Goal: Task Accomplishment & Management: Complete application form

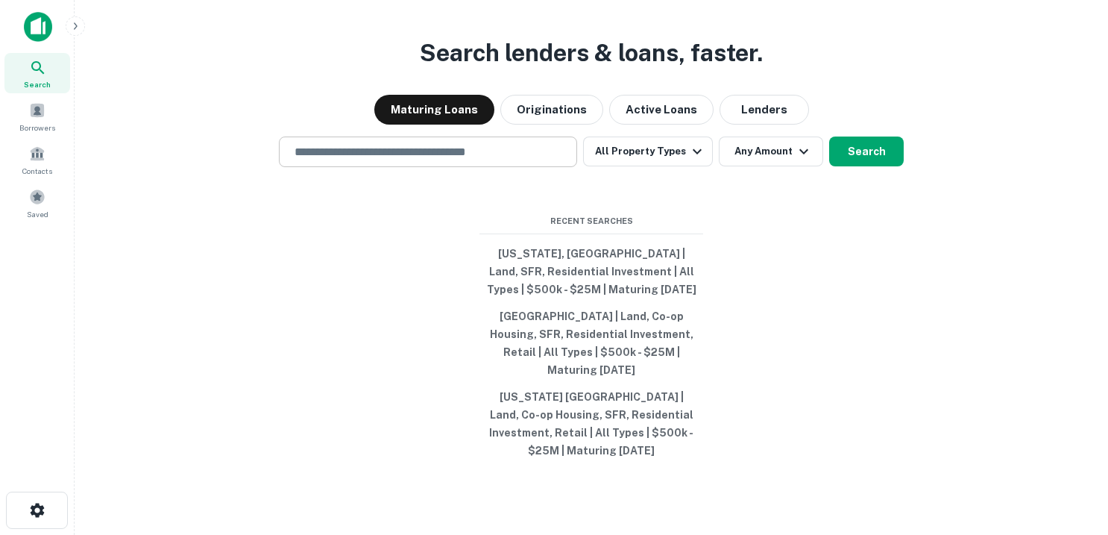
click at [334, 160] on input "text" at bounding box center [428, 151] width 285 height 17
click at [44, 112] on span at bounding box center [37, 110] width 16 height 16
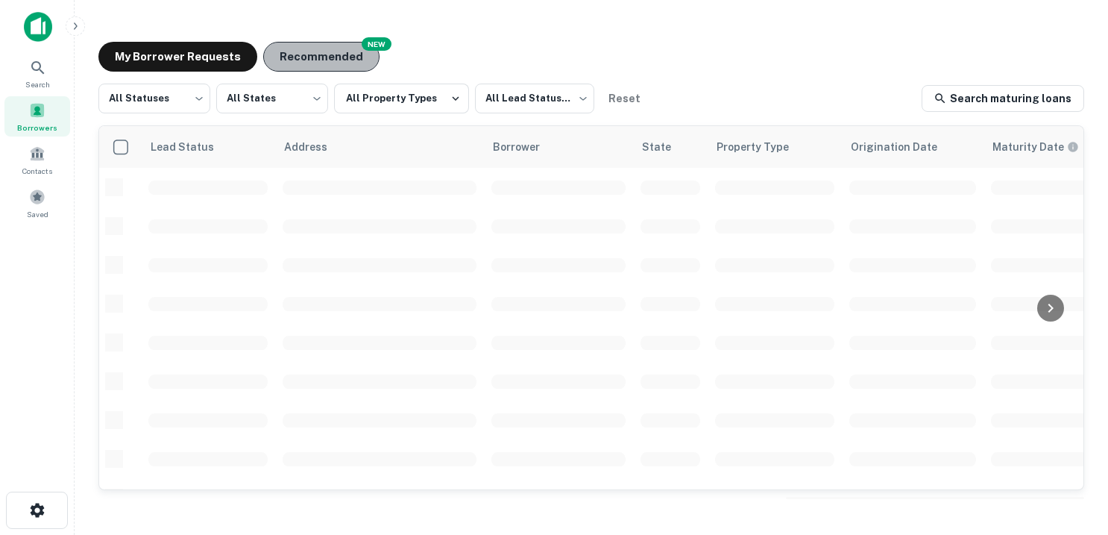
click at [322, 54] on button "Recommended" at bounding box center [321, 57] width 116 height 30
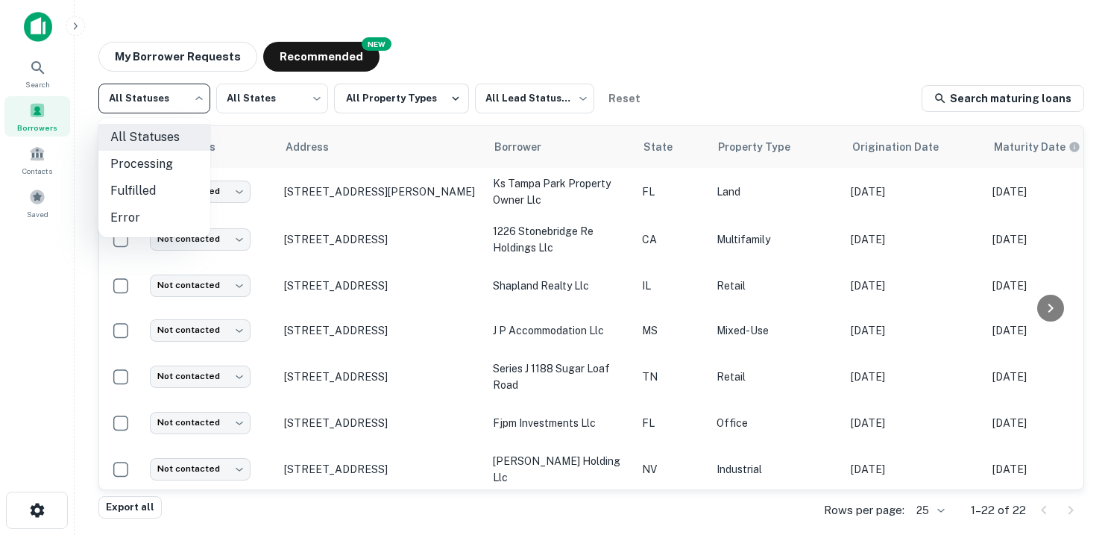
click at [200, 95] on body "Search Borrowers Contacts Saved My Borrower Requests NEW Recommended All Status…" at bounding box center [554, 267] width 1108 height 535
drag, startPoint x: 278, startPoint y: 93, endPoint x: 288, endPoint y: 93, distance: 9.7
click at [285, 93] on div at bounding box center [554, 267] width 1108 height 535
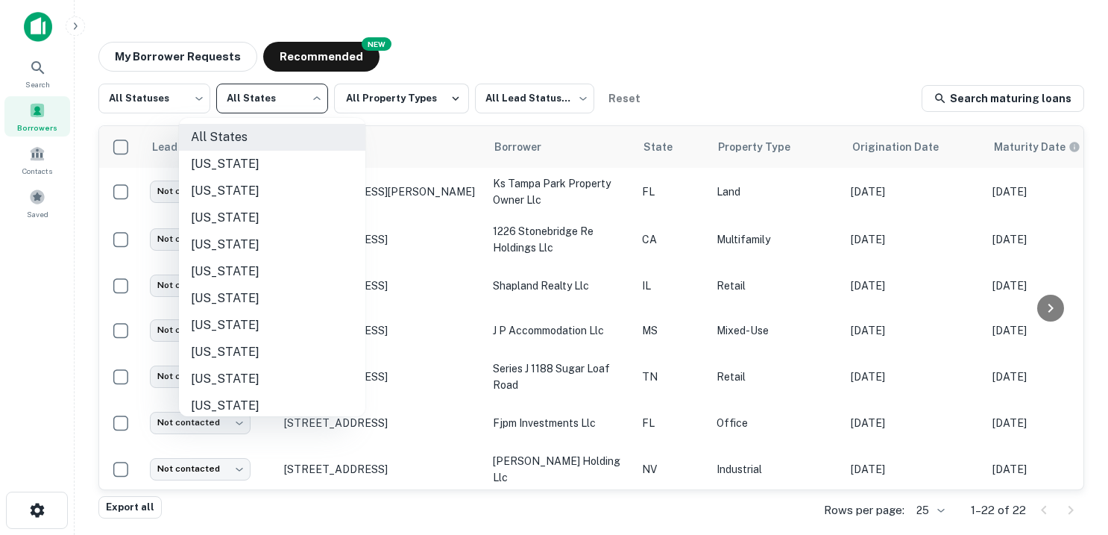
click at [317, 98] on body "Search Borrowers Contacts Saved My Borrower Requests NEW Recommended All Status…" at bounding box center [554, 267] width 1108 height 535
click at [207, 266] on li "California" at bounding box center [272, 271] width 186 height 27
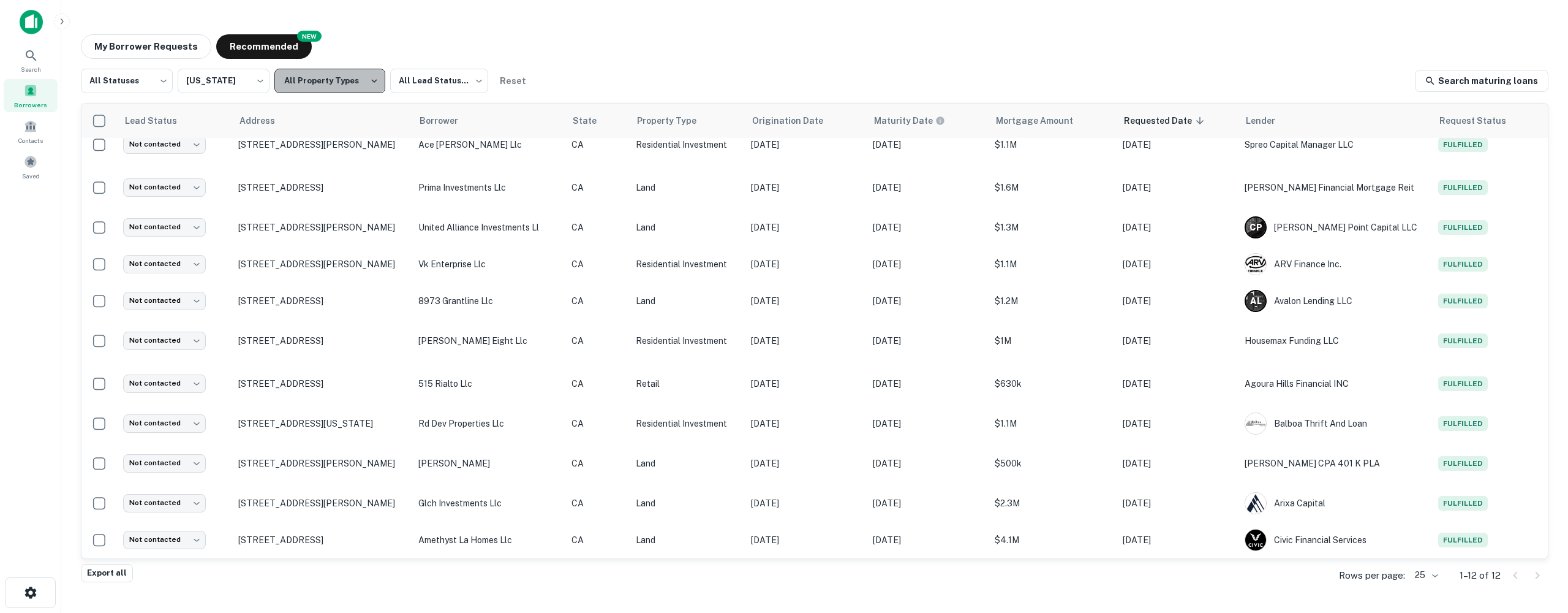
click at [369, 80] on icon "button" at bounding box center [374, 81] width 11 height 11
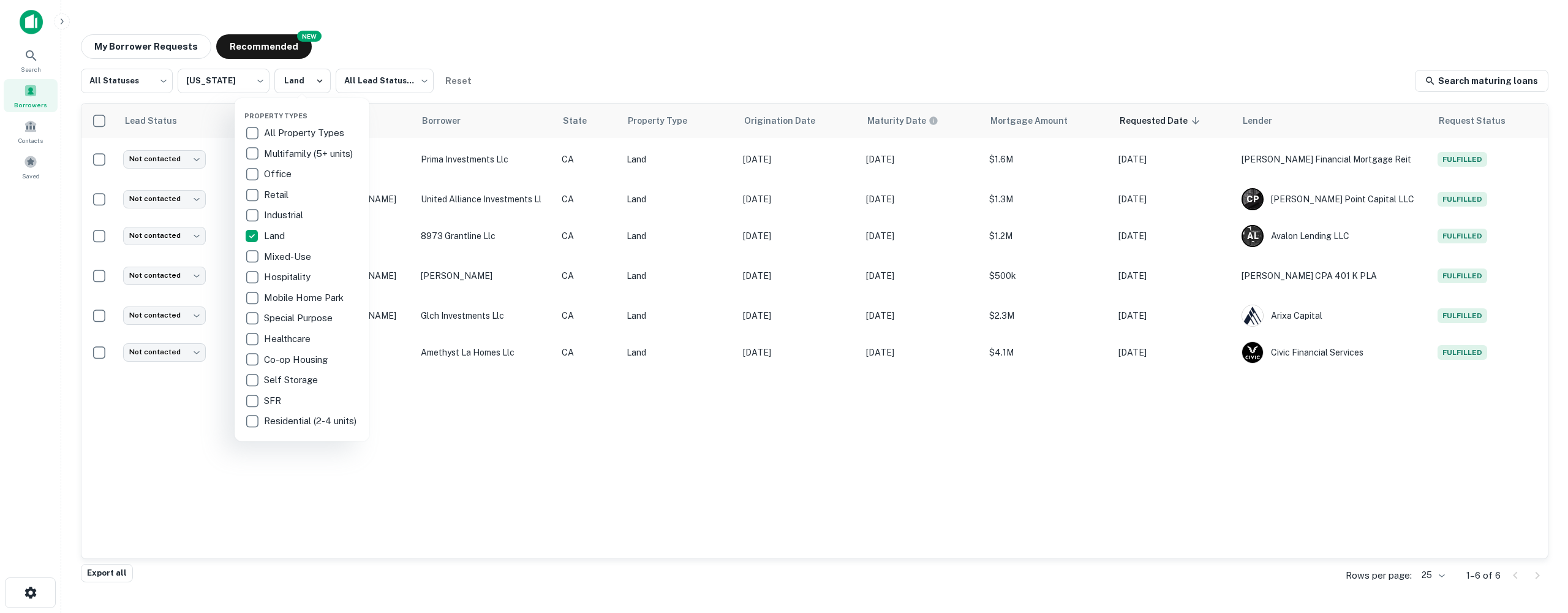
click at [530, 58] on div at bounding box center [784, 306] width 1568 height 613
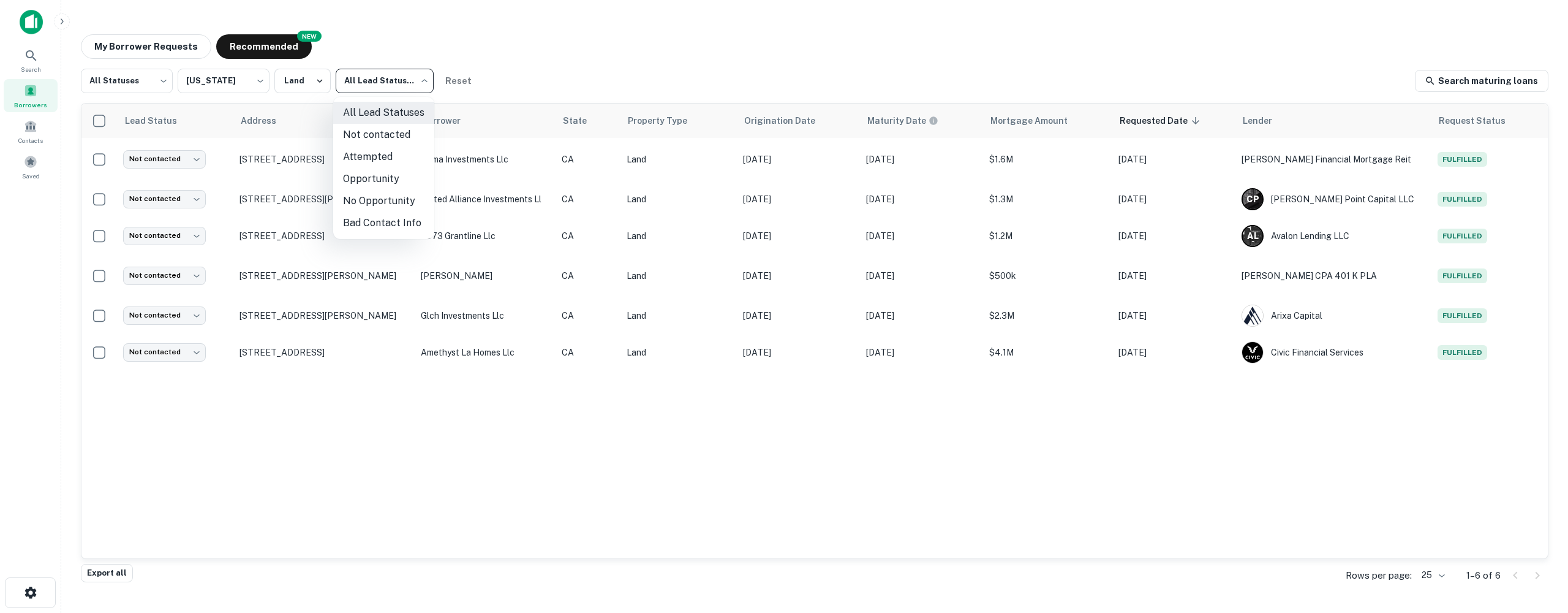
drag, startPoint x: 421, startPoint y: 81, endPoint x: 558, endPoint y: 74, distance: 137.2
click at [556, 75] on body "Search Borrowers Contacts Saved My Borrower Requests NEW Recommended All Status…" at bounding box center [784, 306] width 1568 height 613
click at [268, 158] on div at bounding box center [784, 306] width 1568 height 613
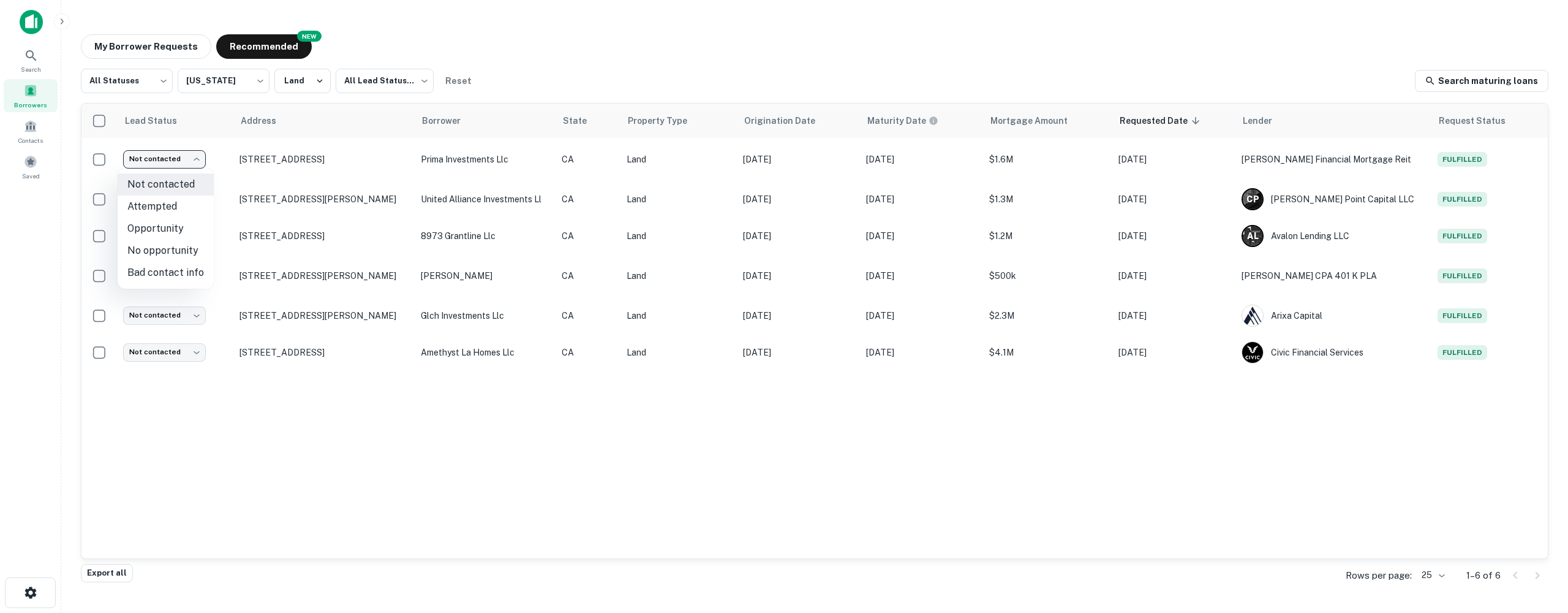
click at [200, 159] on body "Search Borrowers Contacts Saved My Borrower Requests NEW Recommended All Status…" at bounding box center [784, 306] width 1568 height 613
click at [699, 70] on div at bounding box center [784, 306] width 1568 height 613
click at [467, 80] on button "Reset" at bounding box center [458, 81] width 39 height 25
type input "***"
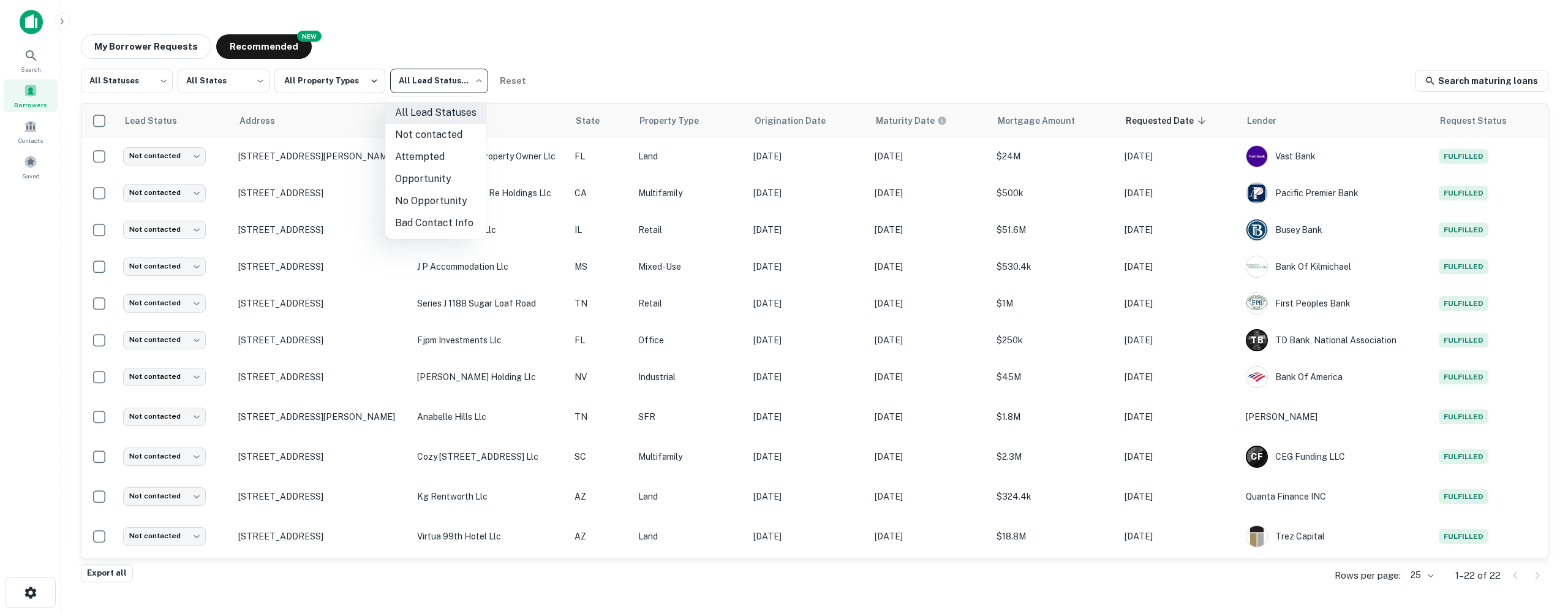
click at [472, 78] on body "Search Borrowers Contacts Saved My Borrower Requests NEW Recommended All Status…" at bounding box center [784, 306] width 1568 height 613
click at [378, 42] on div at bounding box center [784, 306] width 1568 height 613
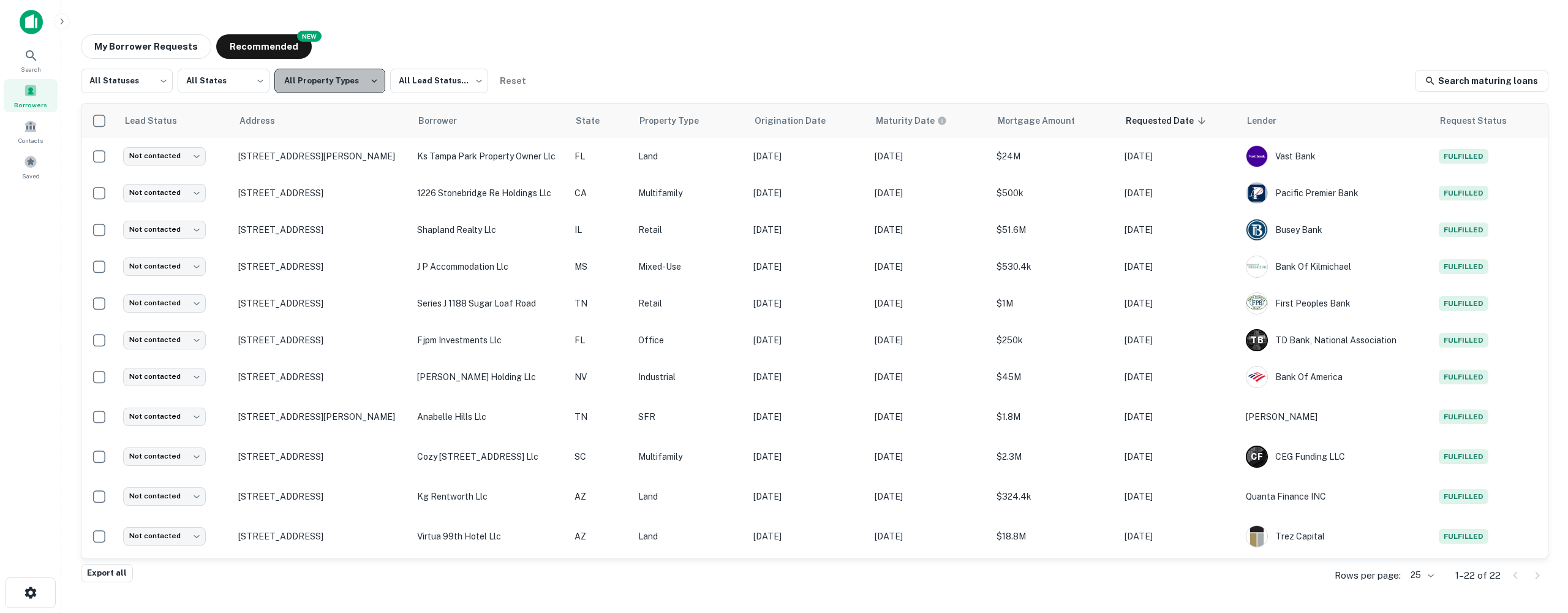
click at [370, 79] on icon "button" at bounding box center [374, 81] width 11 height 11
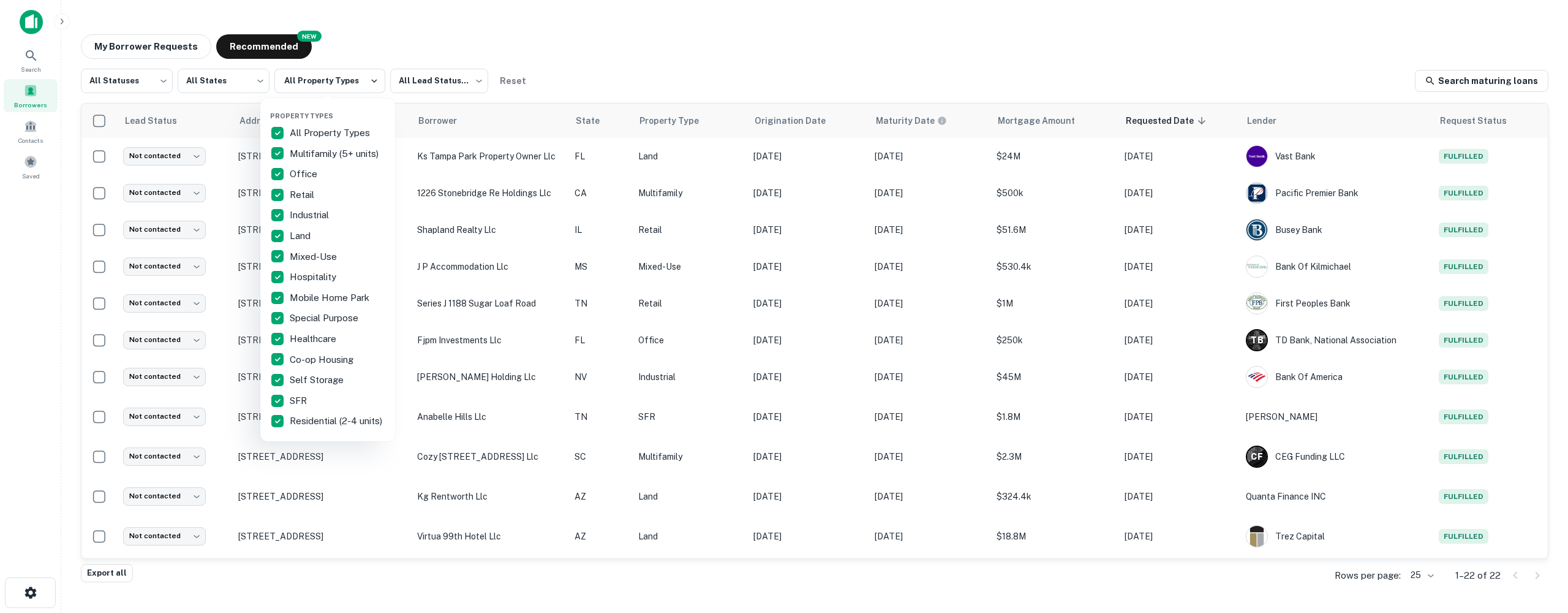
drag, startPoint x: 676, startPoint y: 58, endPoint x: 550, endPoint y: 59, distance: 126.0
click at [654, 58] on div at bounding box center [784, 306] width 1568 height 613
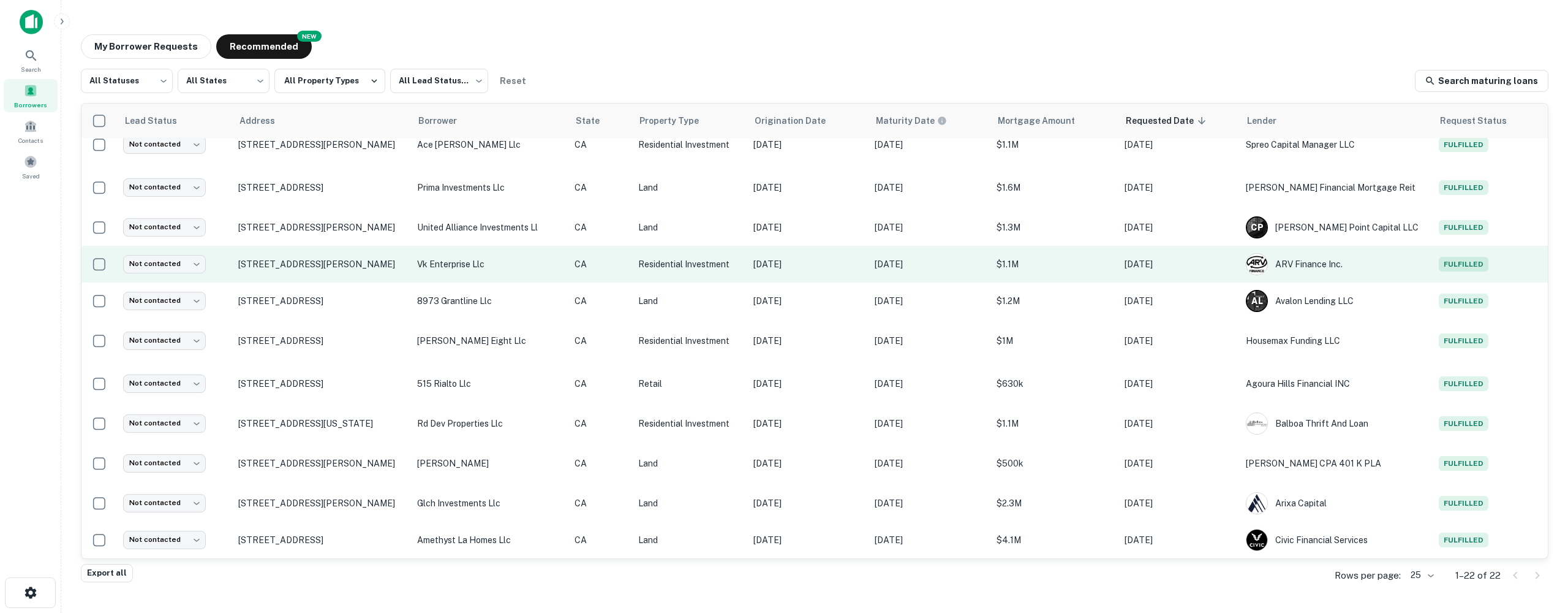
scroll to position [431, 0]
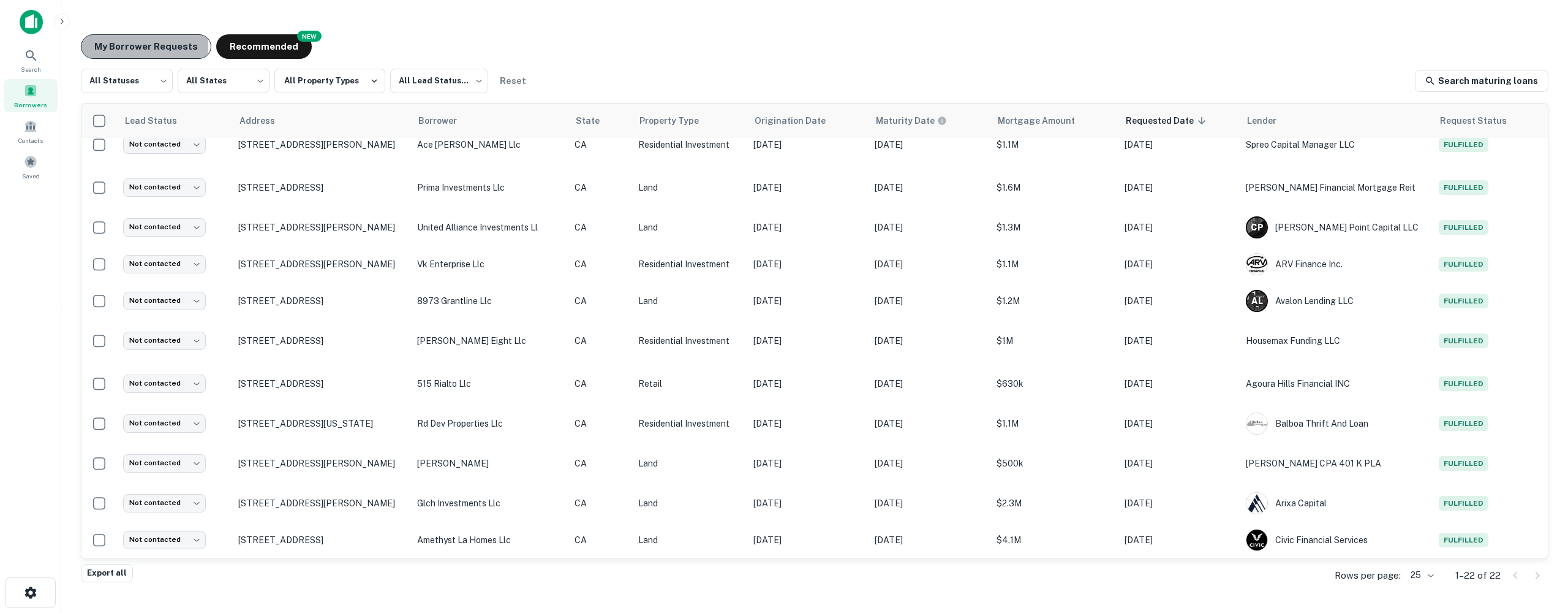
click at [122, 47] on button "My Borrower Requests" at bounding box center [145, 47] width 131 height 25
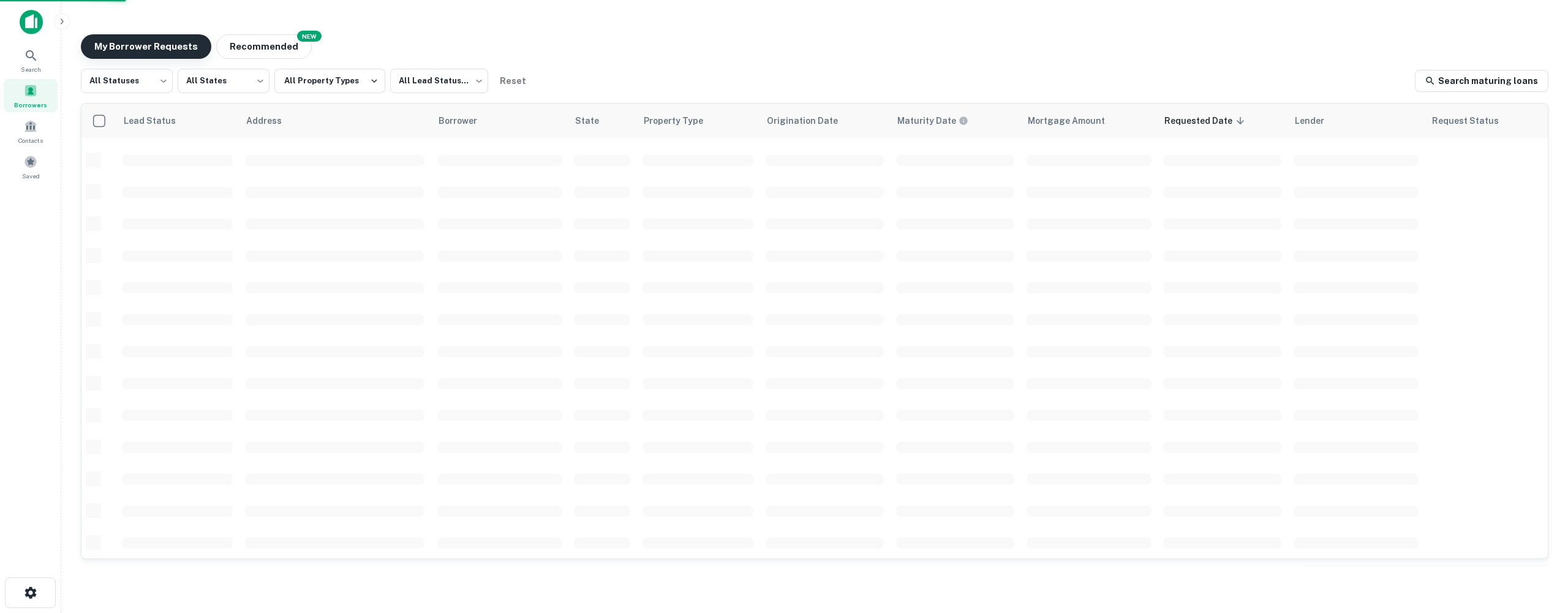
scroll to position [376, 0]
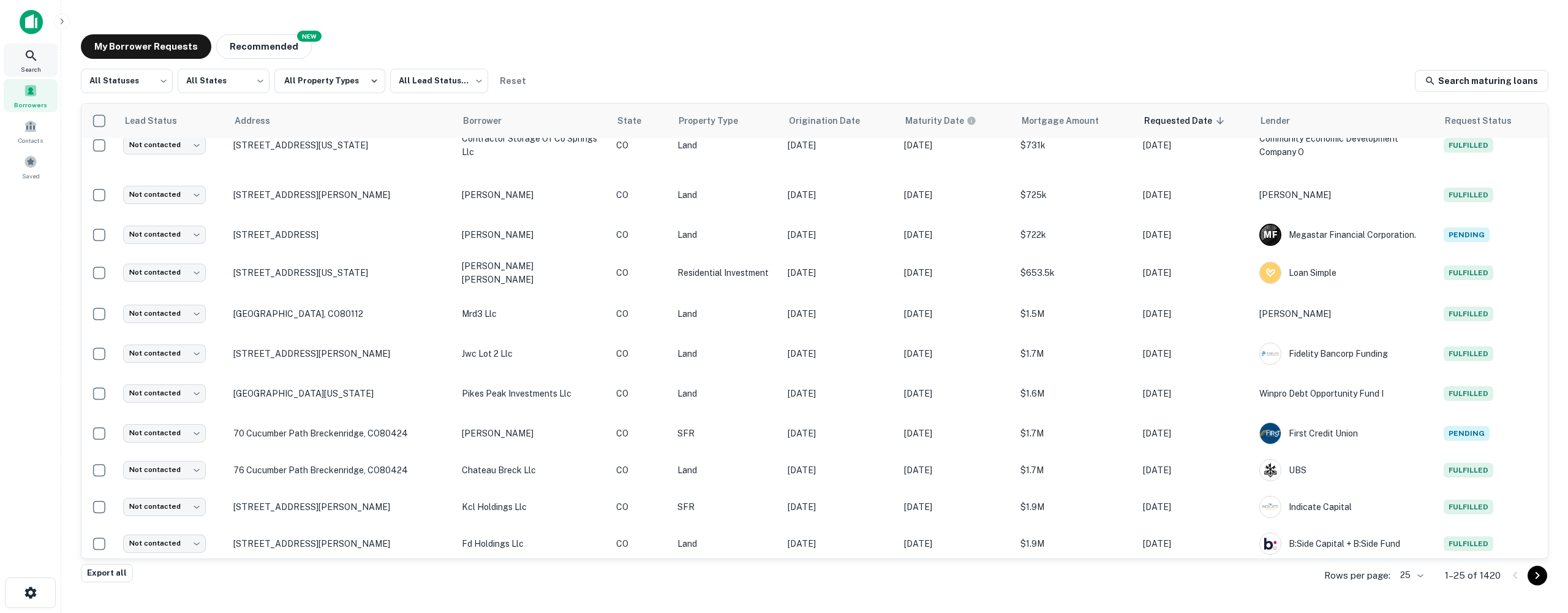
click at [29, 56] on icon at bounding box center [31, 56] width 15 height 15
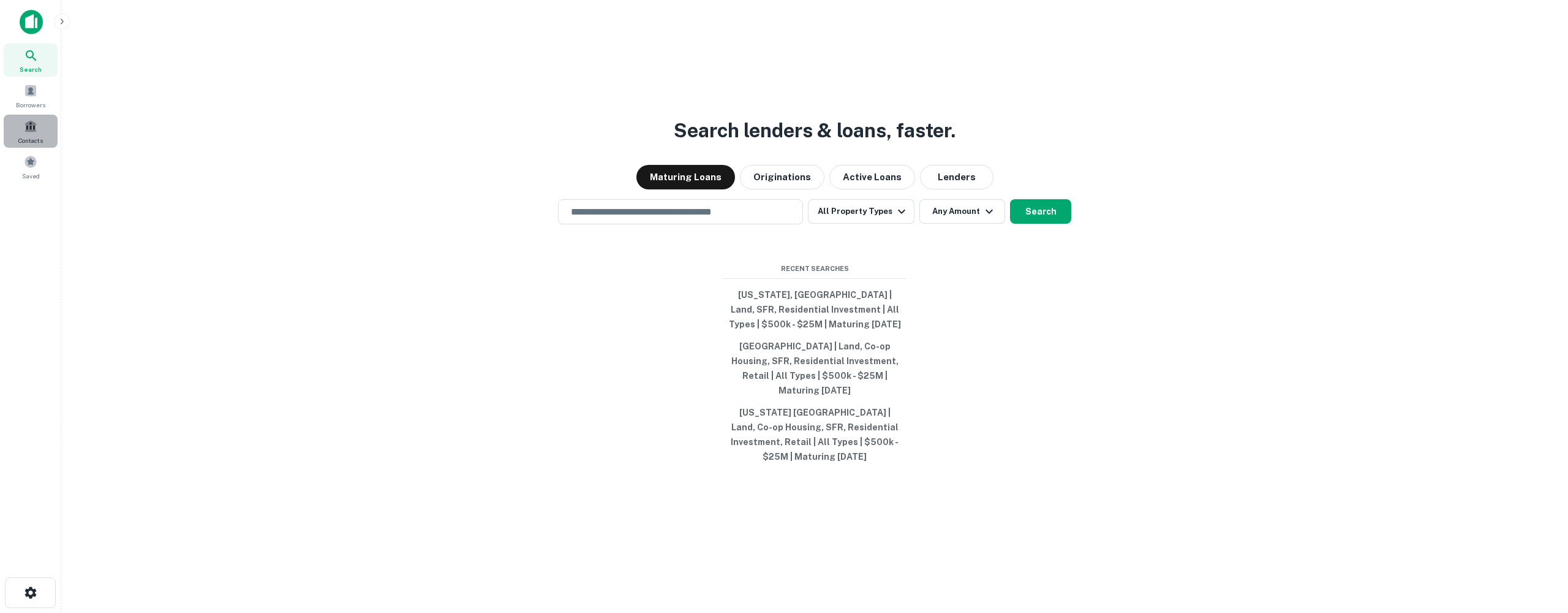
click at [30, 129] on span at bounding box center [30, 126] width 13 height 13
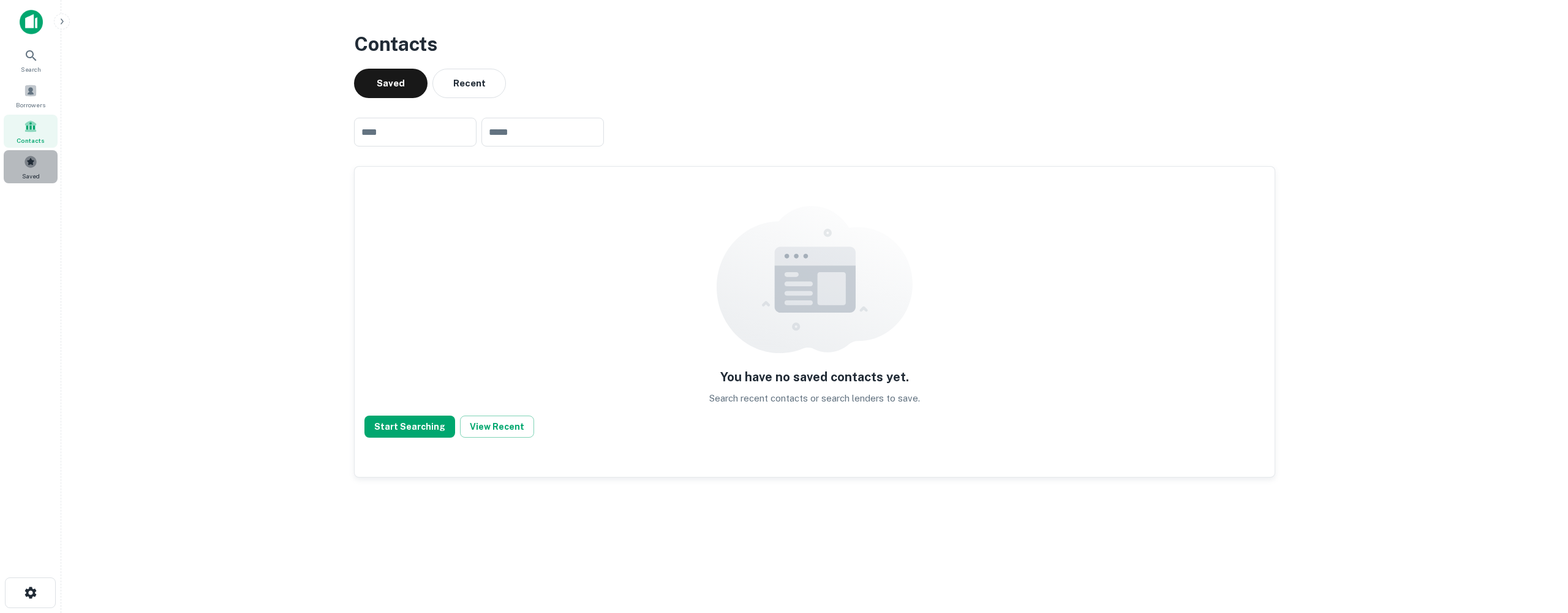
click at [28, 170] on div "Saved" at bounding box center [30, 167] width 54 height 33
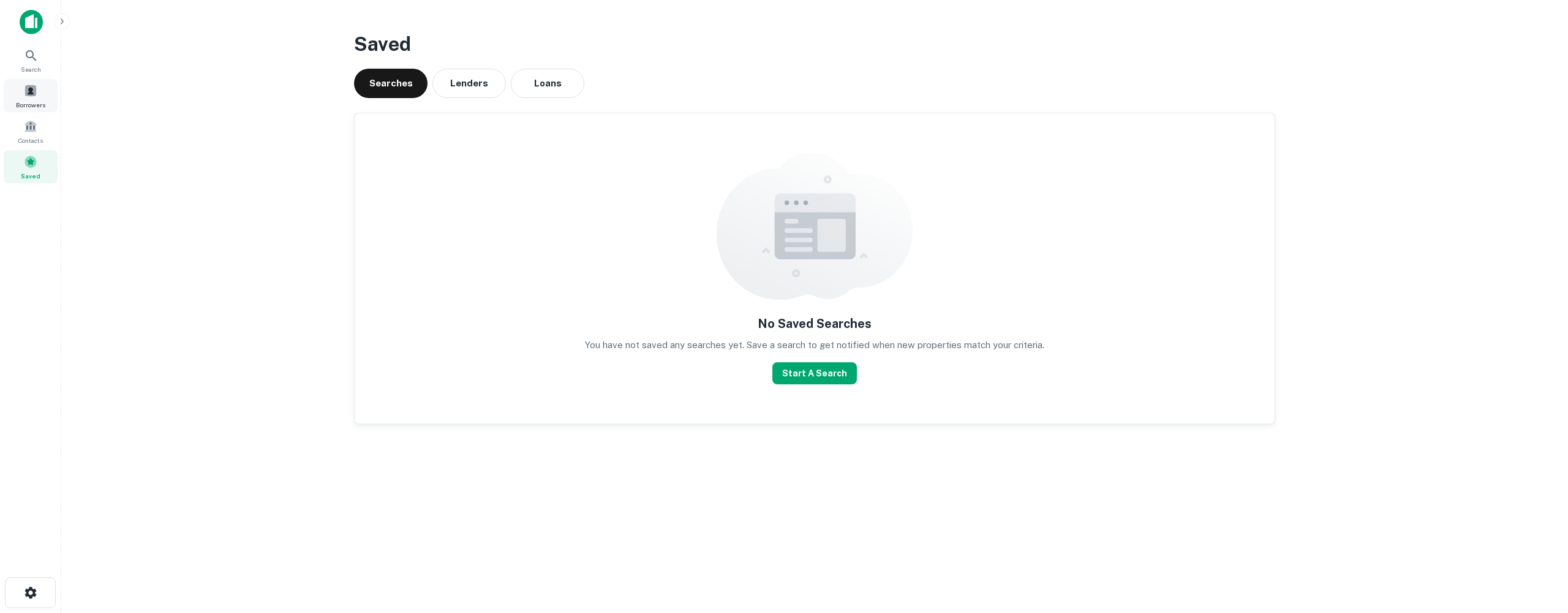
click at [26, 85] on span at bounding box center [30, 90] width 13 height 13
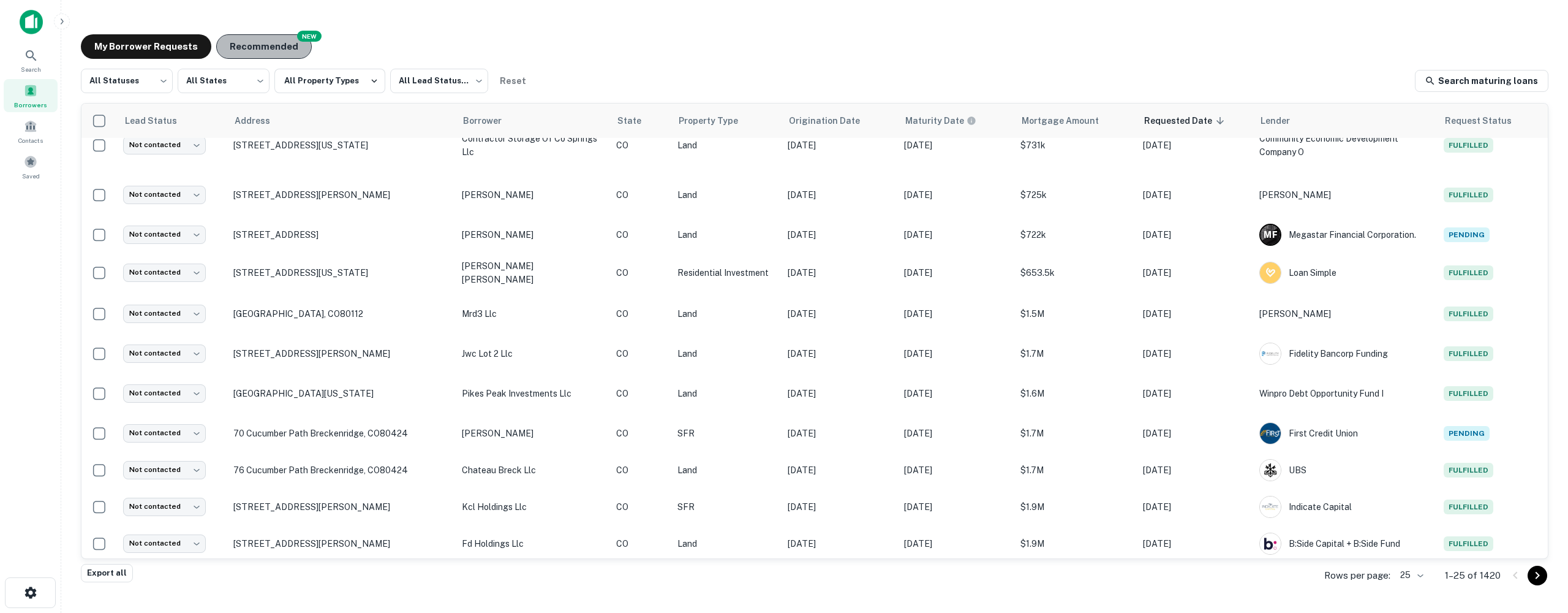
click at [274, 44] on button "Recommended" at bounding box center [264, 47] width 95 height 25
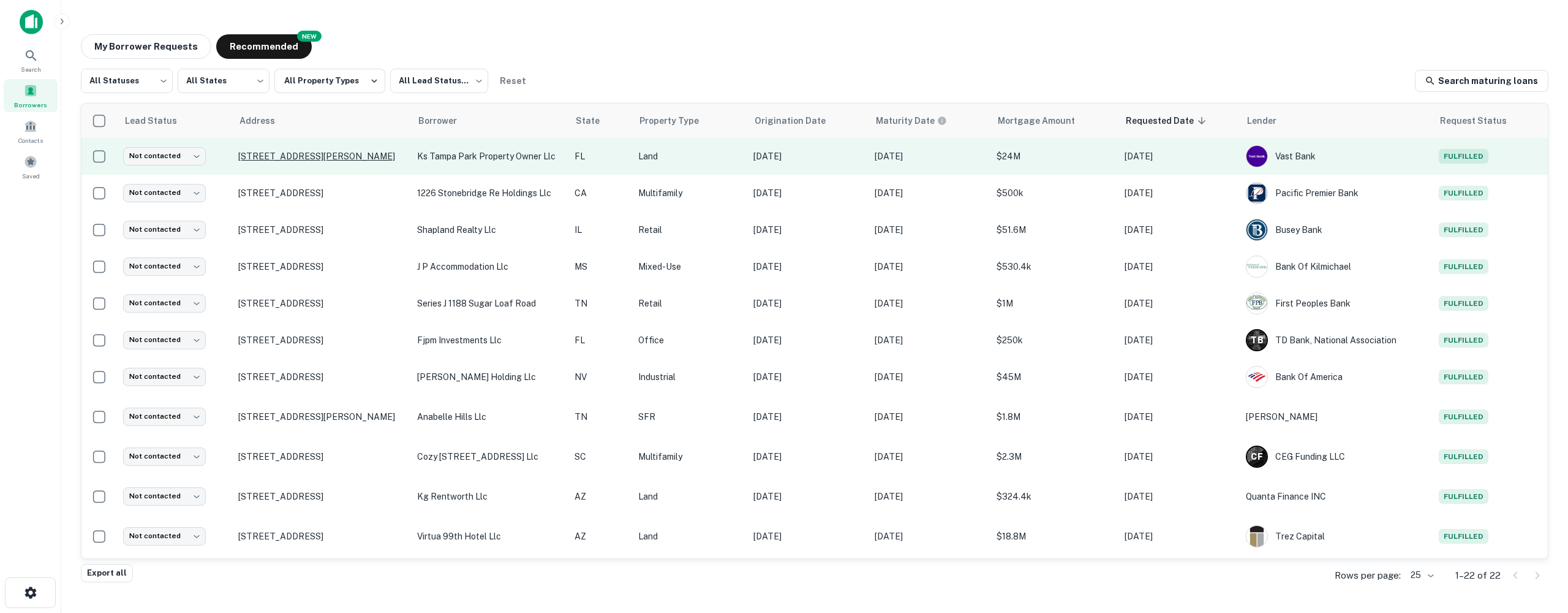
click at [267, 156] on p "1314 Nuccio Pkwy Tampa, FL33605" at bounding box center [321, 155] width 167 height 11
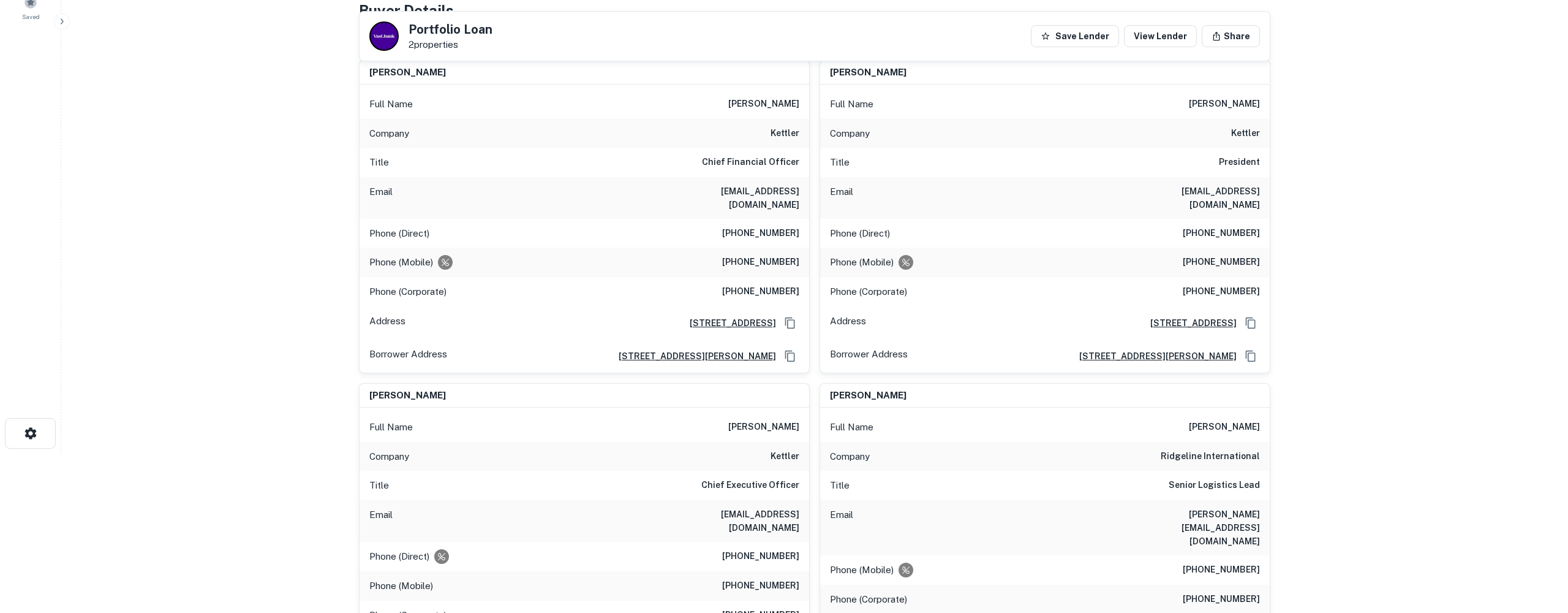
scroll to position [159, 1]
click at [741, 507] on h6 "[EMAIL_ADDRESS][DOMAIN_NAME]" at bounding box center [725, 520] width 147 height 27
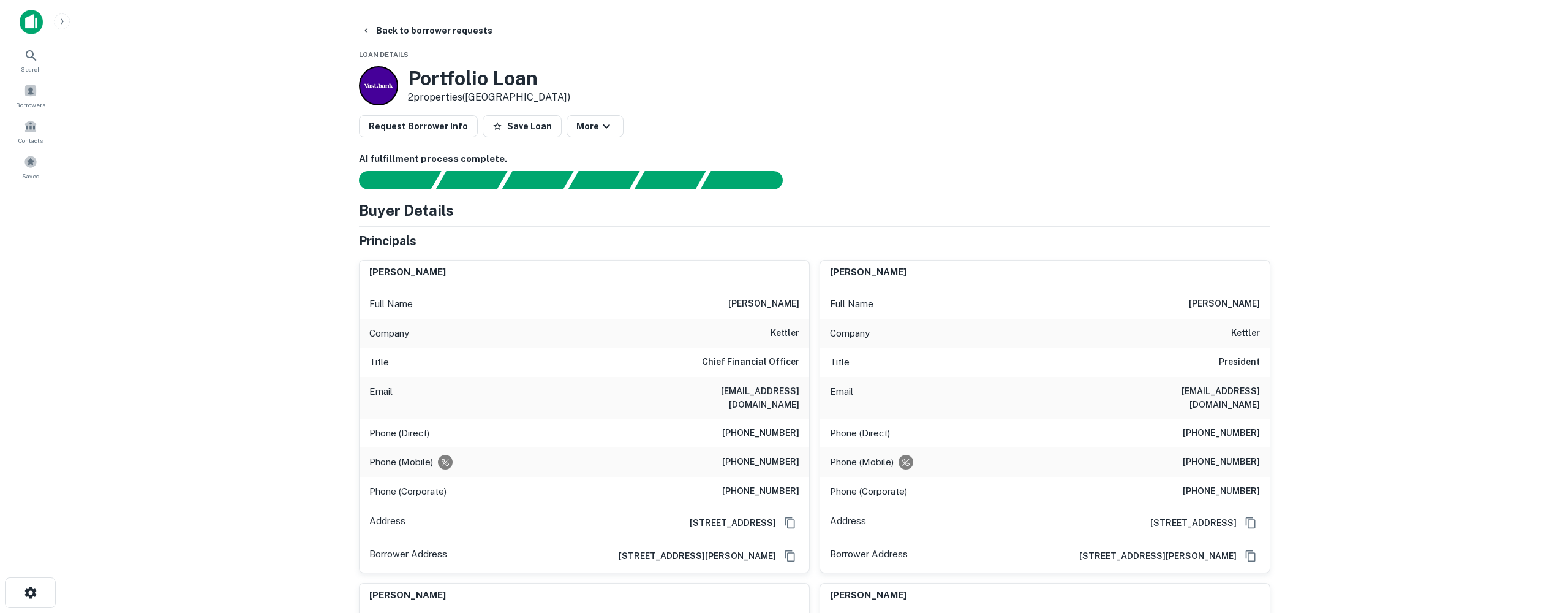
scroll to position [0, 0]
click at [414, 126] on button "Request Borrower Info" at bounding box center [418, 126] width 119 height 22
click at [407, 127] on button "Info Requested" at bounding box center [402, 126] width 88 height 22
click at [407, 127] on div "Requesting... Save Loan More" at bounding box center [815, 126] width 912 height 22
click at [1497, 28] on link "View Request" at bounding box center [1492, 28] width 62 height 12
